Goal: Task Accomplishment & Management: Use online tool/utility

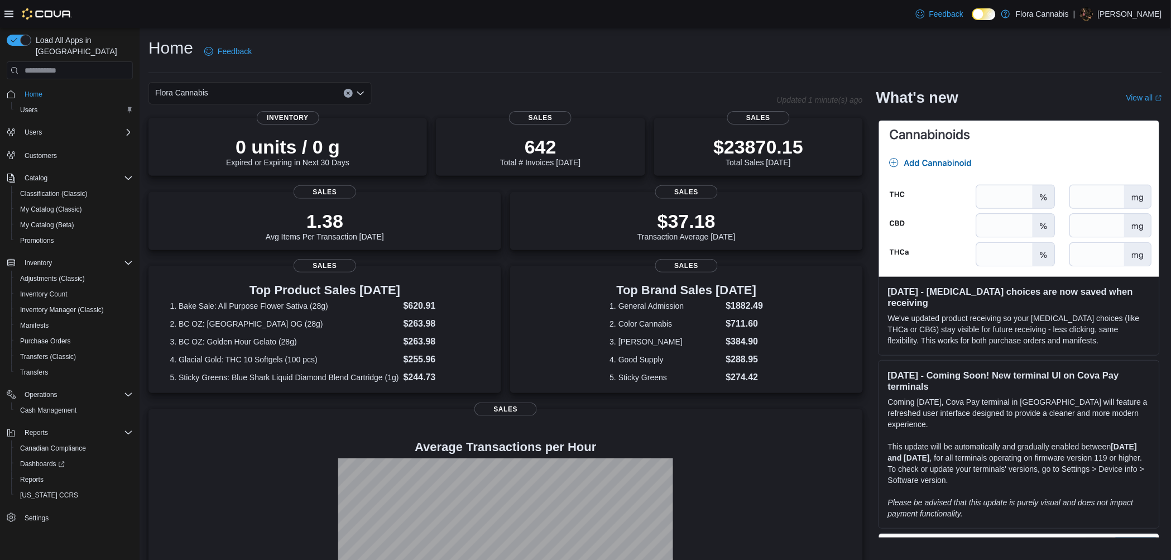
click at [650, 46] on div "Home Feedback" at bounding box center [655, 51] width 1014 height 29
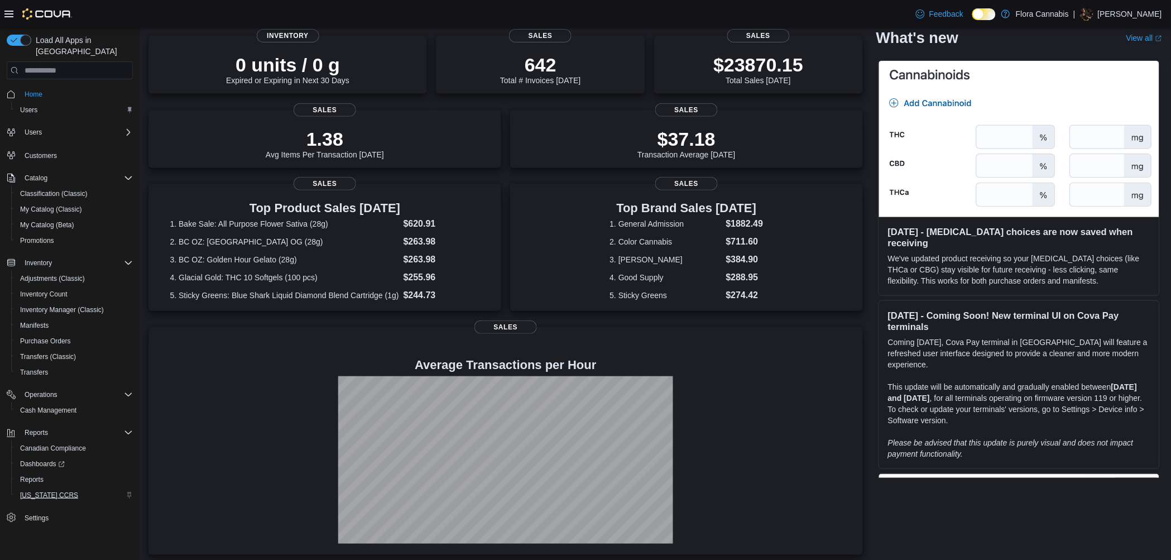
scroll to position [85, 0]
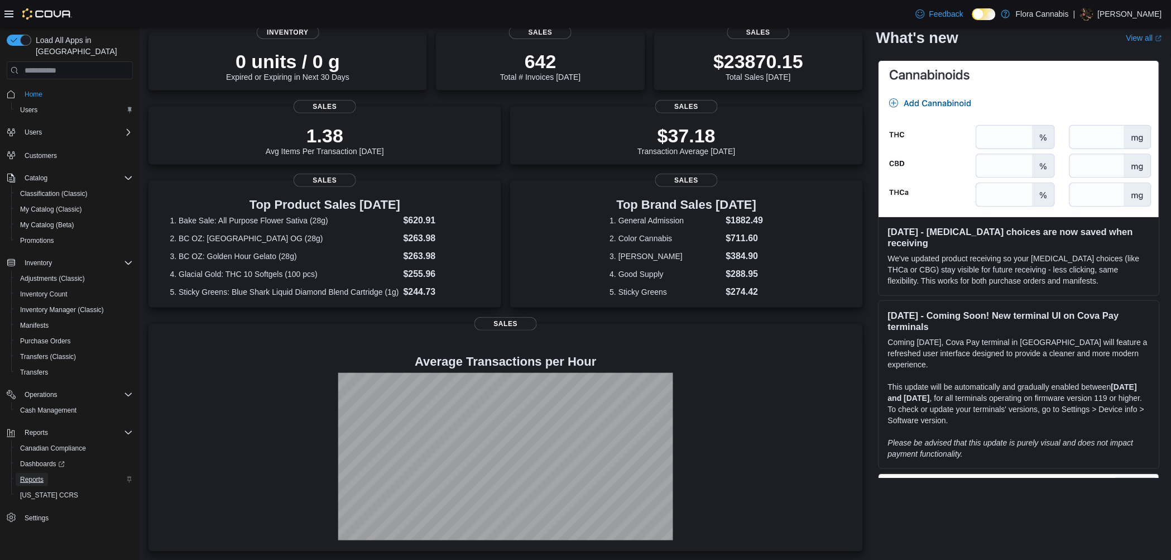
click at [33, 473] on span "Reports" at bounding box center [31, 479] width 23 height 13
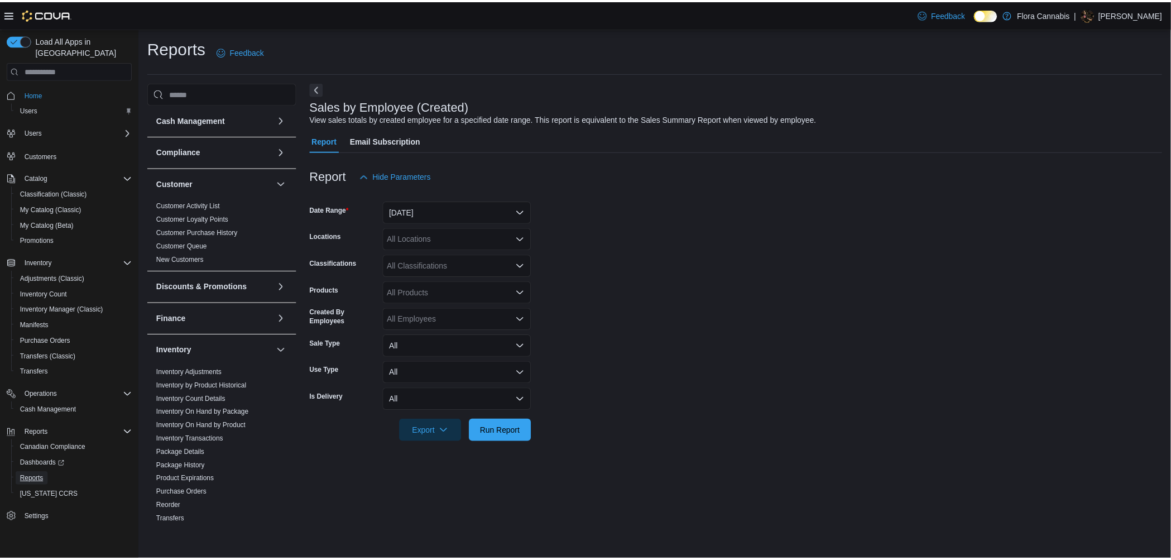
scroll to position [402, 0]
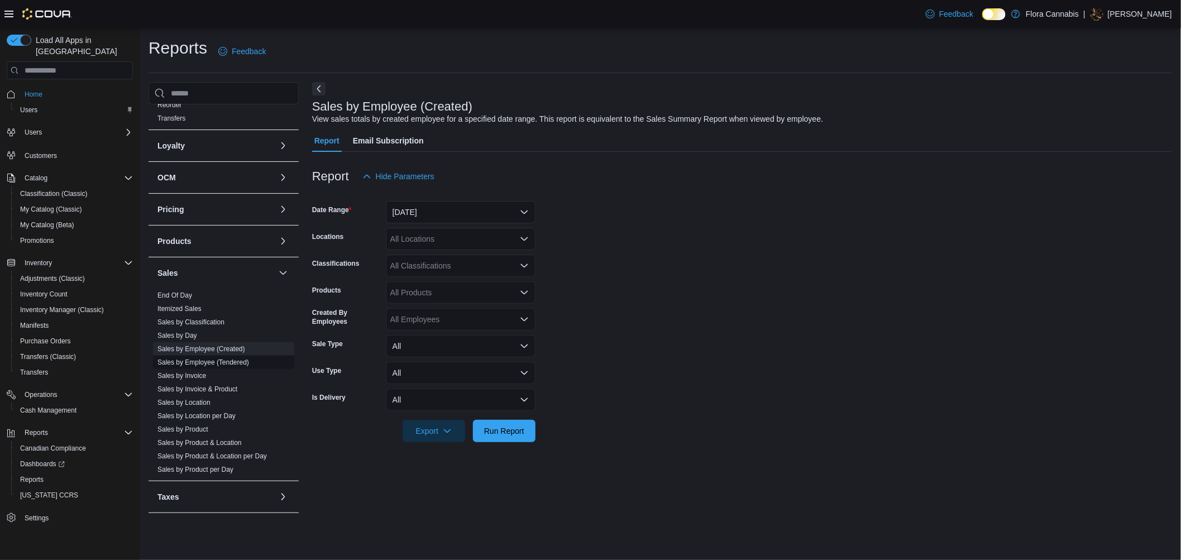
click at [238, 360] on link "Sales by Employee (Tendered)" at bounding box center [203, 362] width 92 height 8
click at [476, 207] on button "[DATE]" at bounding box center [461, 212] width 150 height 22
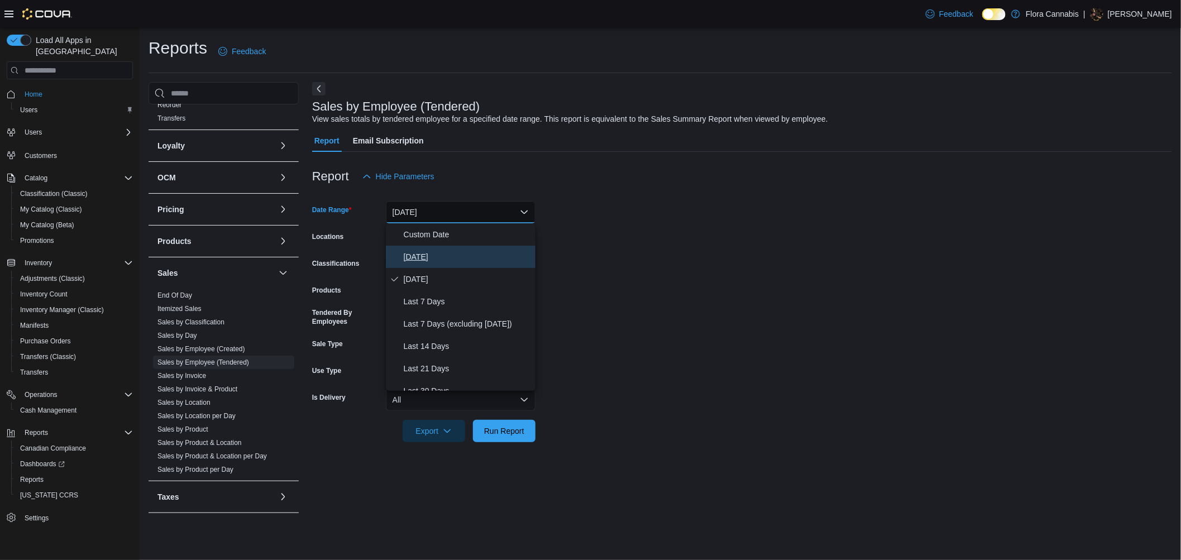
click at [461, 248] on button "[DATE]" at bounding box center [461, 257] width 150 height 22
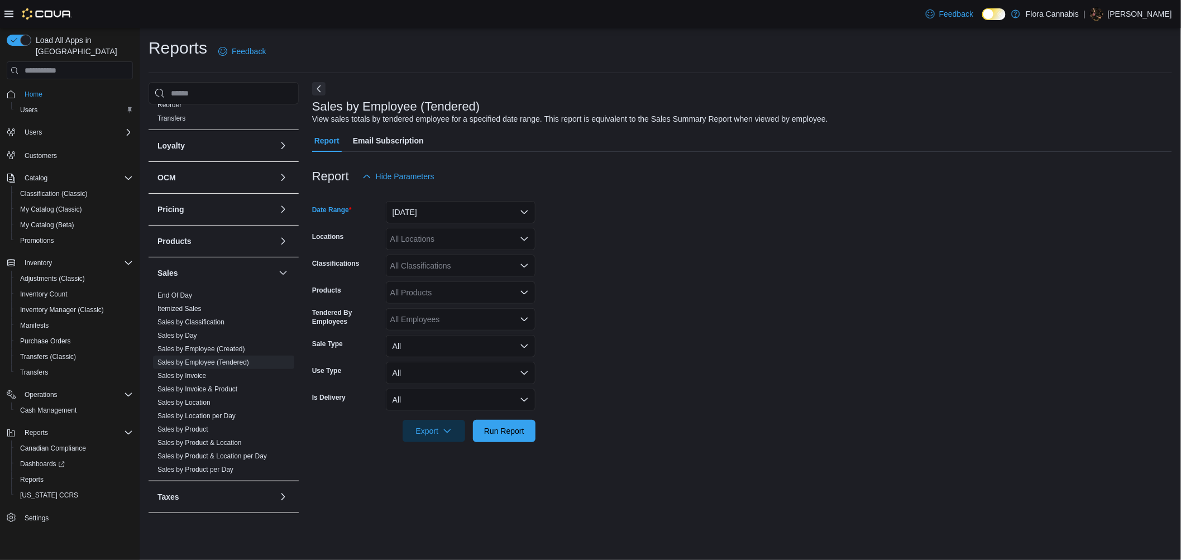
click at [462, 239] on div "All Locations" at bounding box center [461, 239] width 150 height 22
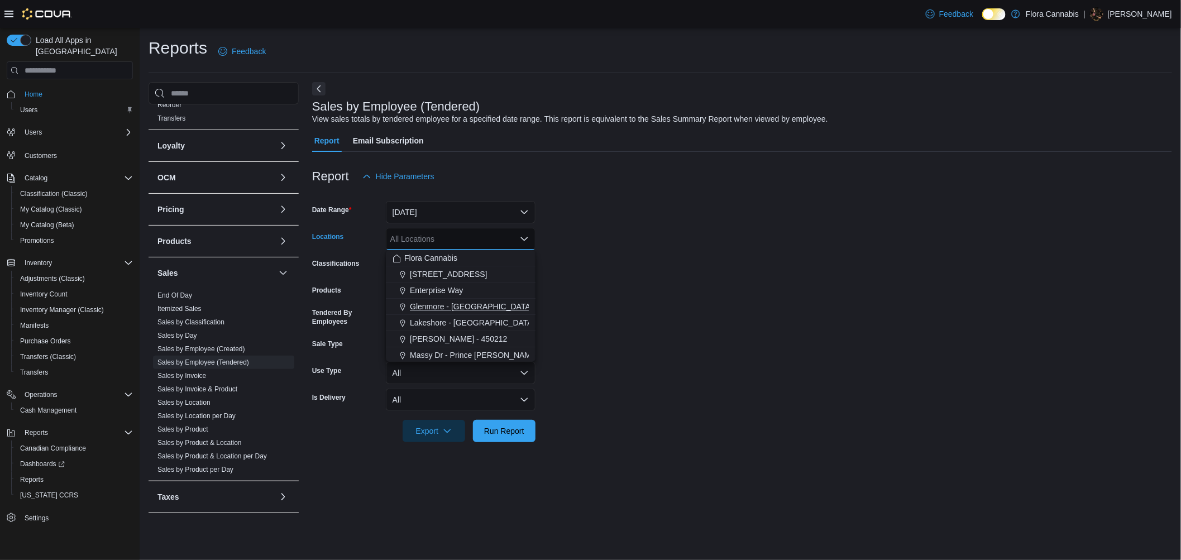
click at [458, 301] on span "Glenmore - [GEOGRAPHIC_DATA] - 450374" at bounding box center [488, 306] width 156 height 11
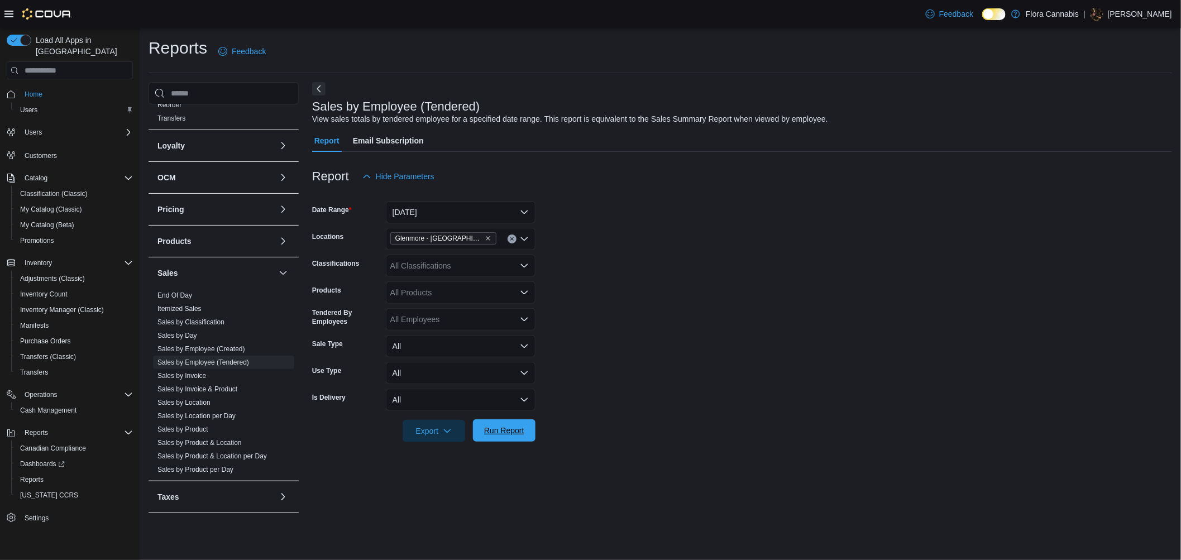
click at [502, 430] on span "Run Report" at bounding box center [504, 430] width 40 height 11
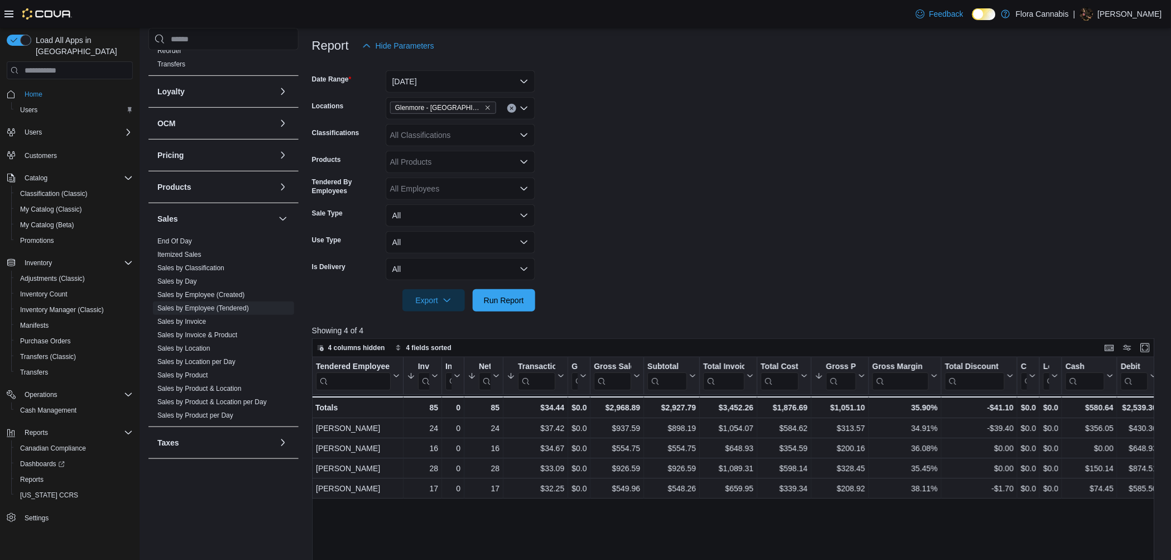
scroll to position [124, 0]
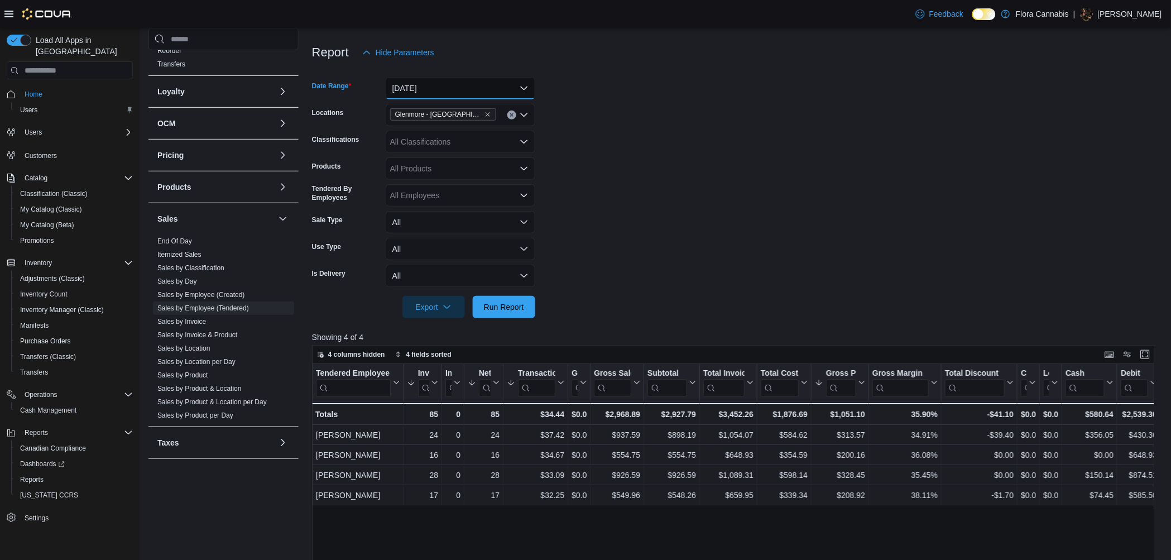
click at [423, 80] on button "[DATE]" at bounding box center [461, 88] width 150 height 22
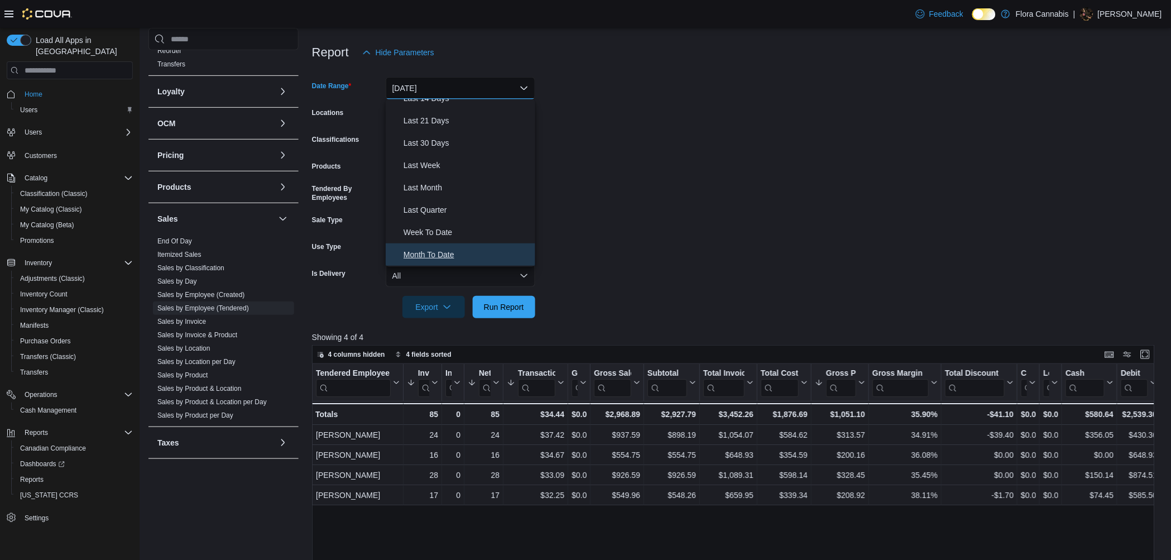
click at [445, 246] on button "Month To Date" at bounding box center [461, 254] width 150 height 22
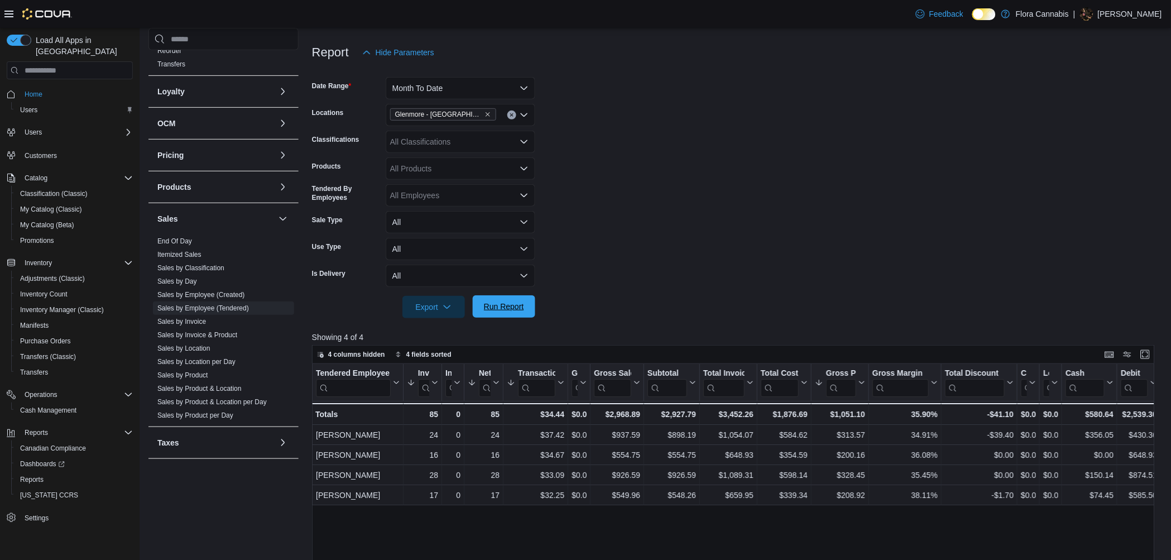
click at [507, 308] on span "Run Report" at bounding box center [504, 306] width 40 height 11
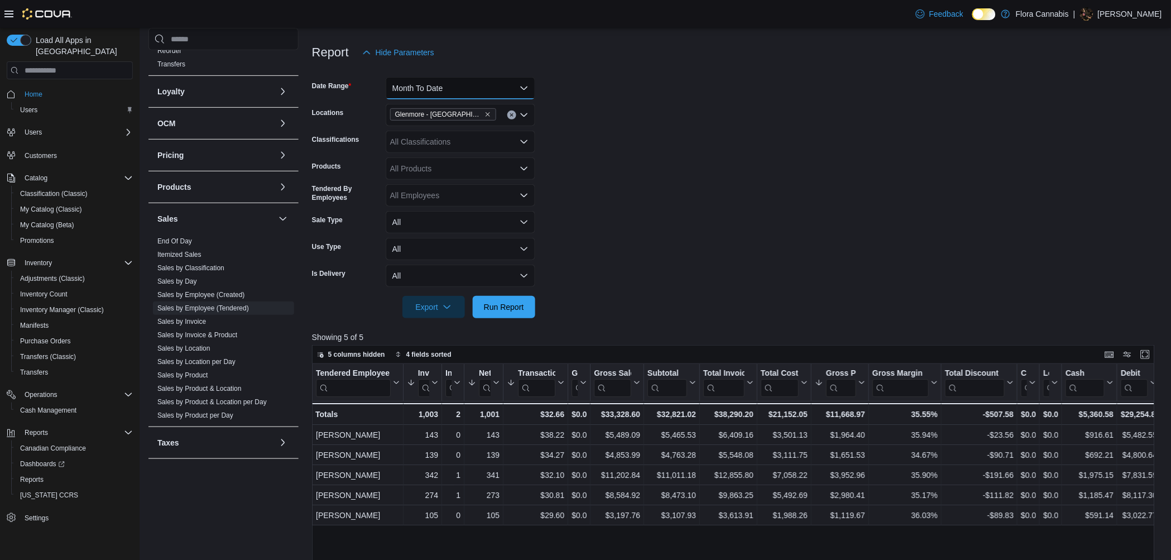
click at [471, 95] on button "Month To Date" at bounding box center [461, 88] width 150 height 22
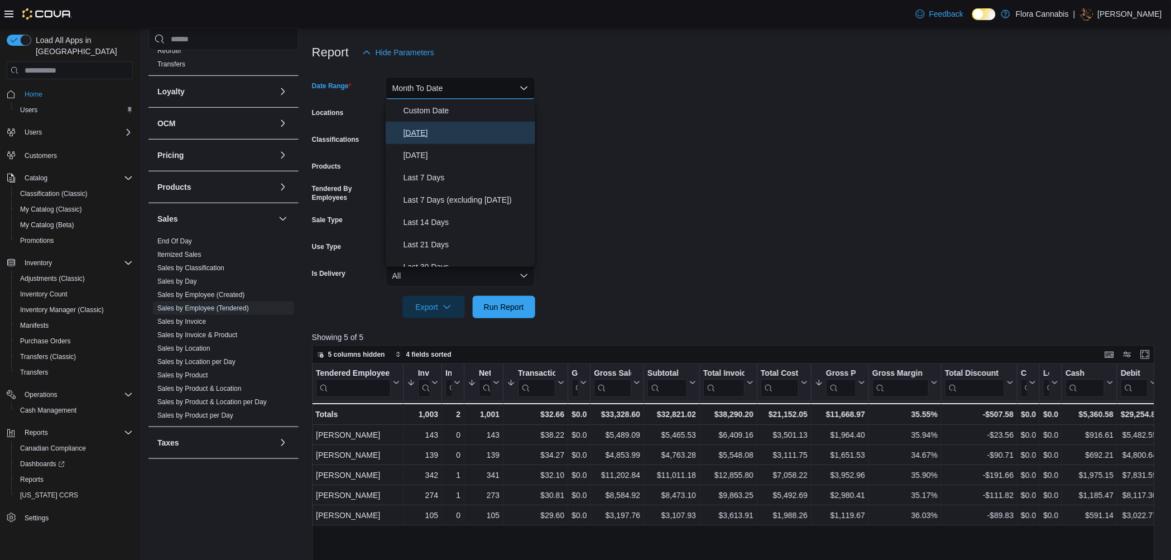
click at [449, 132] on span "[DATE]" at bounding box center [467, 132] width 127 height 13
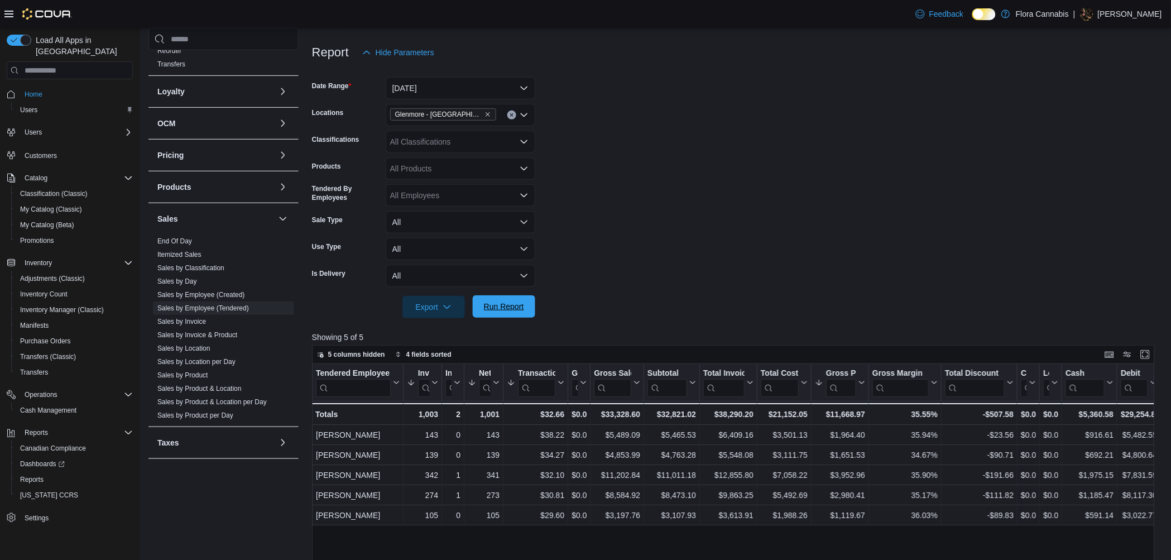
click at [512, 302] on span "Run Report" at bounding box center [504, 306] width 40 height 11
